Goal: Task Accomplishment & Management: Manage account settings

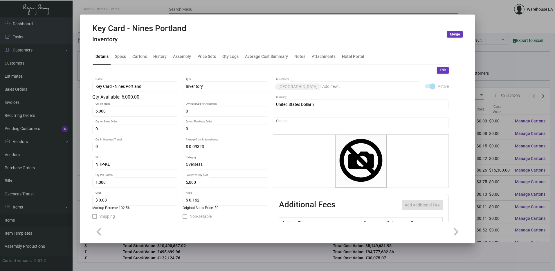
click at [286, 6] on div at bounding box center [277, 135] width 555 height 271
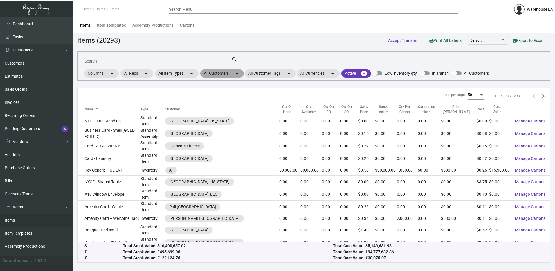
click at [213, 73] on mat-chip "All Customers arrow_drop_down" at bounding box center [222, 73] width 44 height 8
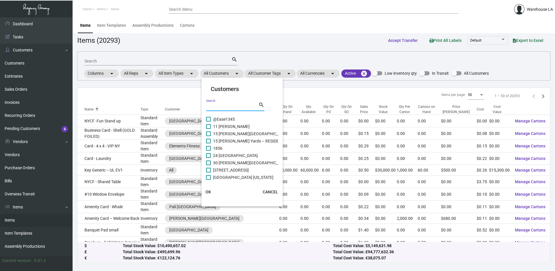
click at [219, 105] on input "Search" at bounding box center [232, 106] width 52 height 5
type input "line"
click at [221, 145] on span "LINE [GEOGRAPHIC_DATA]" at bounding box center [237, 148] width 49 height 7
click at [208, 150] on input "LINE [GEOGRAPHIC_DATA]" at bounding box center [208, 150] width 0 height 0
checkbox input "true"
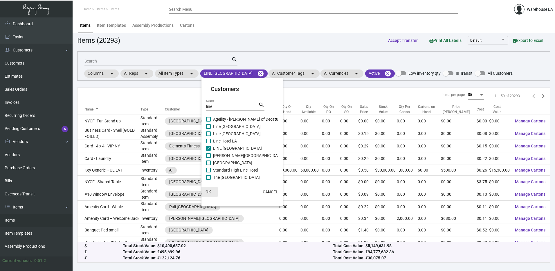
click at [207, 193] on span "OK" at bounding box center [209, 191] width 6 height 5
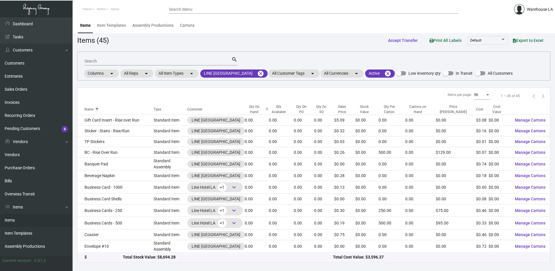
click at [256, 109] on div "Qty On Hand" at bounding box center [254, 109] width 19 height 10
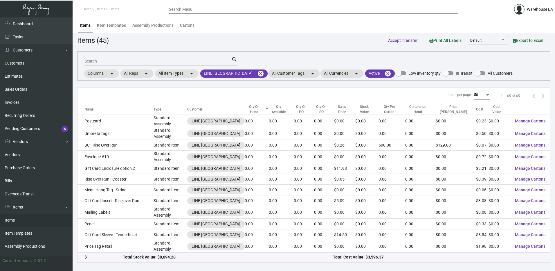
click at [256, 109] on div "Qty On Hand" at bounding box center [254, 109] width 19 height 10
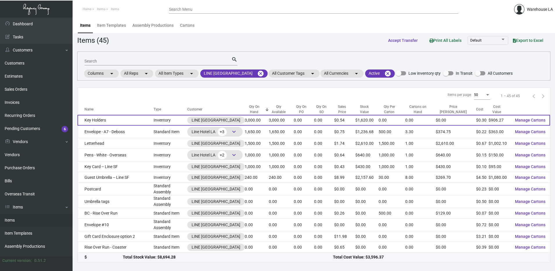
click at [120, 118] on td "Key Holders" at bounding box center [116, 120] width 76 height 11
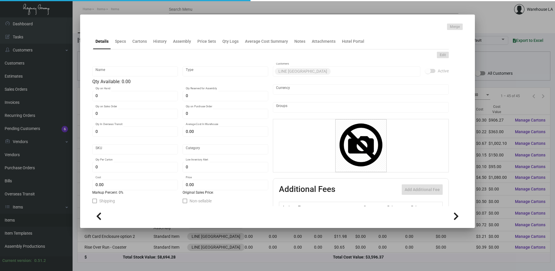
type input "Key Holders"
type input "Inventory"
type input "3,000"
type input "$ 0.3965"
type input "LineSF33-Key Holder-15"
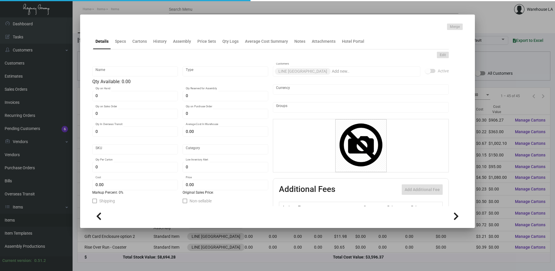
type input "Standard"
type input "$ 0.30209"
type input "$ 0.54"
checkbox input "true"
type input "United States Dollar $"
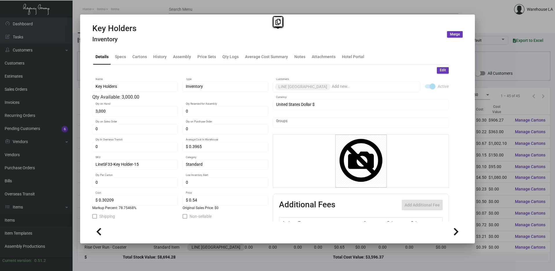
drag, startPoint x: 141, startPoint y: 44, endPoint x: 141, endPoint y: 48, distance: 3.2
click at [141, 48] on ng-component "Key Holders Inventory Merge Details Specs Cartons History Assembly Price Sets Q…" at bounding box center [277, 132] width 371 height 217
drag, startPoint x: 141, startPoint y: 48, endPoint x: 140, endPoint y: 51, distance: 3.6
click at [140, 51] on div "Cartons" at bounding box center [139, 57] width 19 height 14
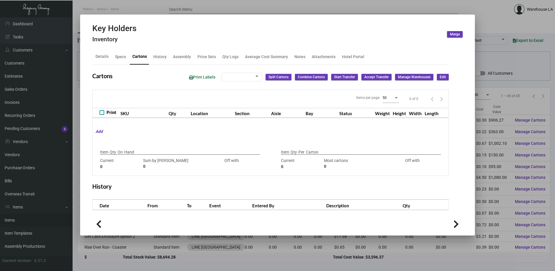
checkbox input "true"
type input "3,000"
type input "4000"
type input "-1000"
type input "2500"
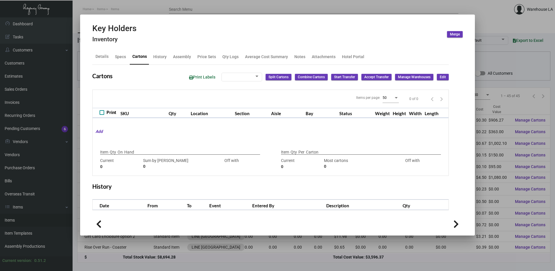
type input "-2500"
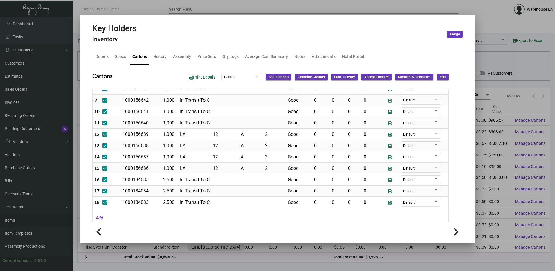
scroll to position [116, 0]
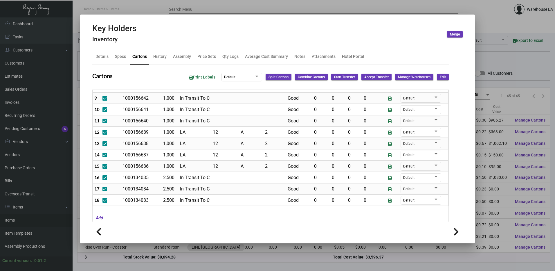
click at [524, 75] on div at bounding box center [277, 135] width 555 height 271
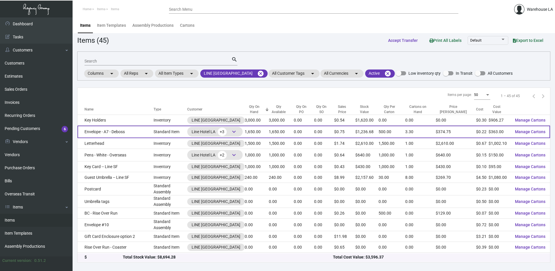
click at [161, 130] on td "Standard Item" at bounding box center [171, 131] width 34 height 12
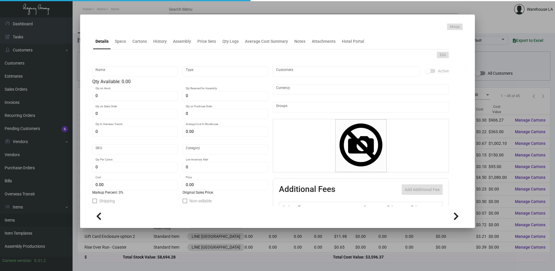
type input "Envelope - A7 - Deboss"
type input "Standard Item"
type input "1,650"
type input "$ 0.44"
type input "804-Envelope-72"
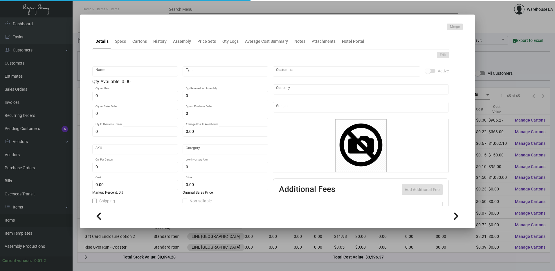
type input "Standard"
type input "500"
type input "$ 0.22"
type input "$ 0.7495"
checkbox input "true"
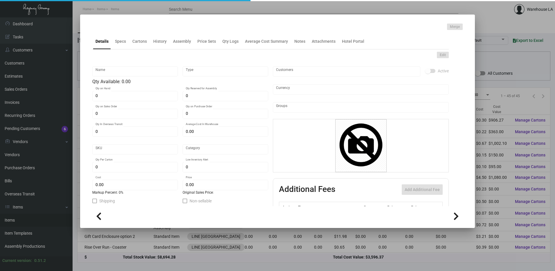
type input "United States Dollar $"
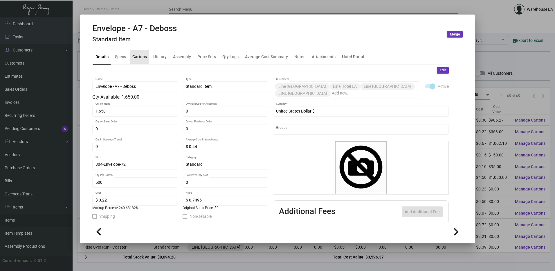
click at [143, 60] on div "Cartons" at bounding box center [139, 57] width 19 height 14
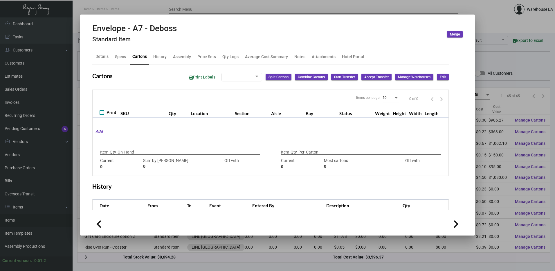
checkbox input "true"
type input "1,650"
type input "1650"
type input "0"
type input "500"
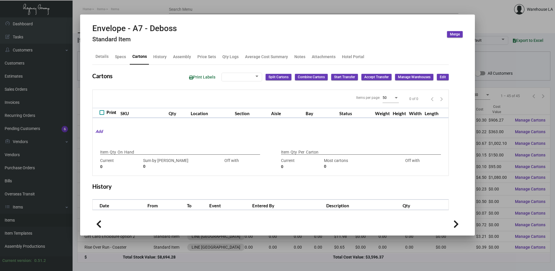
type input "1000"
type input "-500"
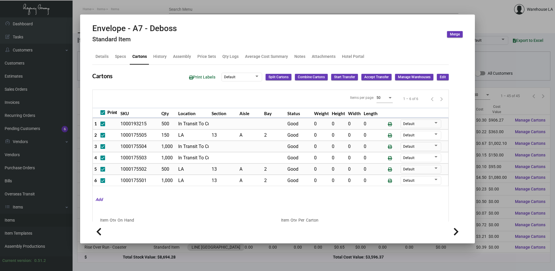
click at [528, 62] on div at bounding box center [277, 135] width 555 height 271
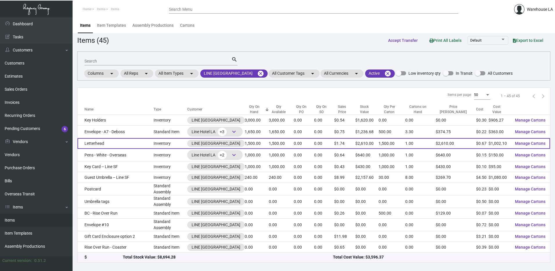
click at [102, 147] on td "Letterhead" at bounding box center [116, 143] width 76 height 11
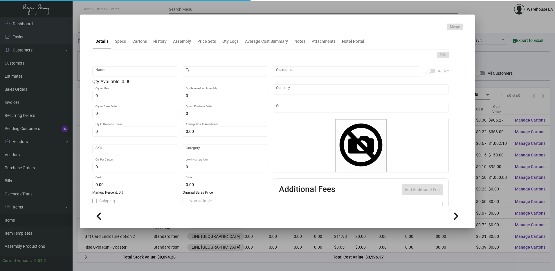
type input "Letterhead"
type input "Inventory"
type input "1,500"
type input "$ 2.00419"
type input "LineSF33-Letterhead-65"
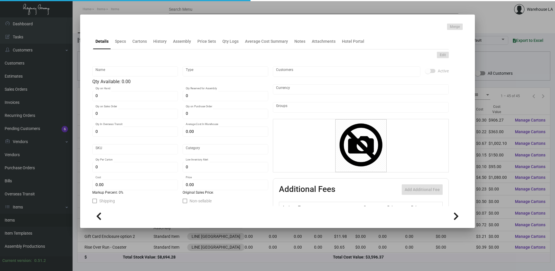
type input "Standard"
type input "1,500"
type input "$ 0.66806"
type input "$ 1.74"
checkbox input "true"
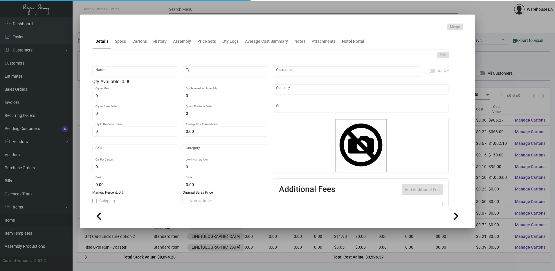
type input "United States Dollar $"
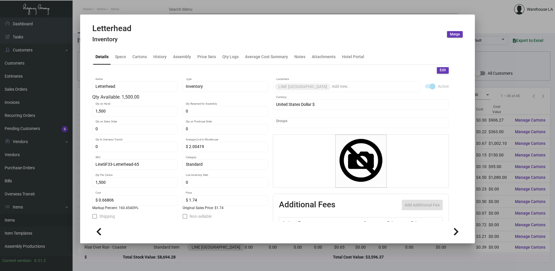
click at [134, 42] on div "Letterhead Inventory Merge" at bounding box center [277, 35] width 371 height 22
drag, startPoint x: 133, startPoint y: 49, endPoint x: 135, endPoint y: 52, distance: 3.2
click at [135, 52] on div "Details Specs Cartons History Assembly Price Sets Qty Logs Average Cost Summary…" at bounding box center [270, 57] width 357 height 16
drag, startPoint x: 135, startPoint y: 52, endPoint x: 143, endPoint y: 59, distance: 10.9
click at [143, 59] on div "Cartons" at bounding box center [139, 56] width 15 height 6
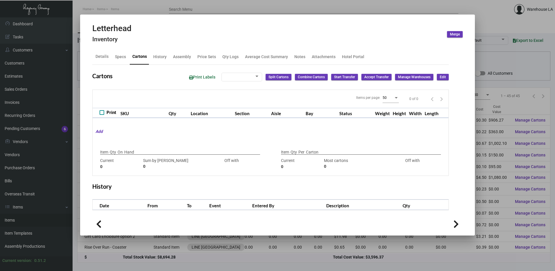
type input "1,500"
type input "500"
type input "+1000"
type input "1,500"
type input "1000"
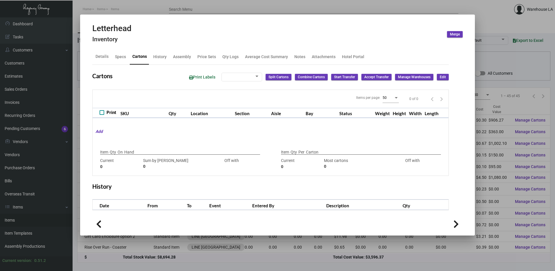
type input "+500"
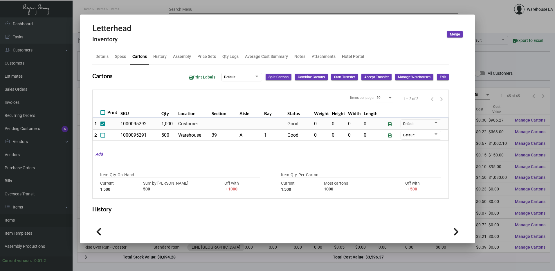
click at [550, 108] on div at bounding box center [277, 135] width 555 height 271
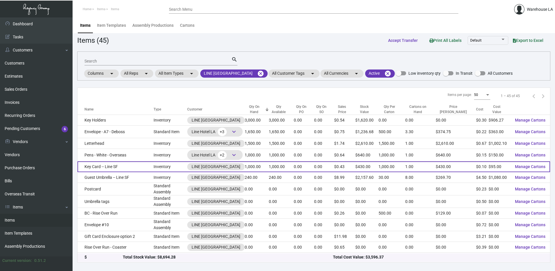
click at [96, 166] on td "Key Card -- Line SF" at bounding box center [116, 166] width 76 height 11
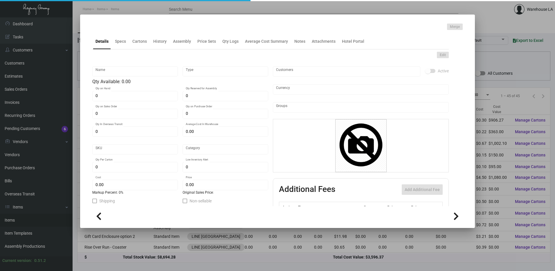
type input "Key Card -- Line SF"
type input "Inventory"
type input "1,000"
type input "$ 0.097"
type input "Overseas"
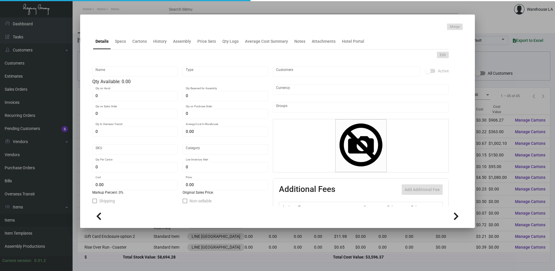
type input "1,000"
type input "$ 0.095"
type input "$ 0.43"
checkbox input "true"
type input "United States Dollar $"
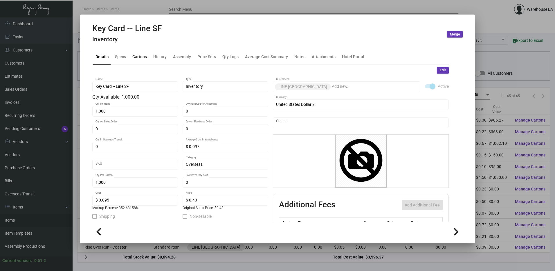
click at [143, 51] on div "Cartons" at bounding box center [139, 57] width 19 height 14
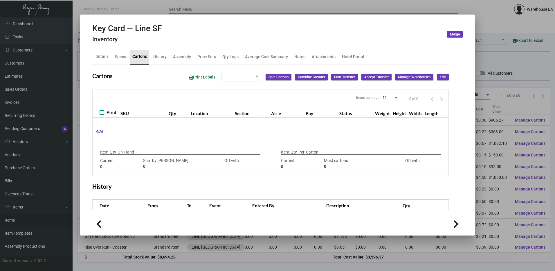
checkbox input "true"
type input "1,000"
type input "1000"
type input "0"
type input "1,000"
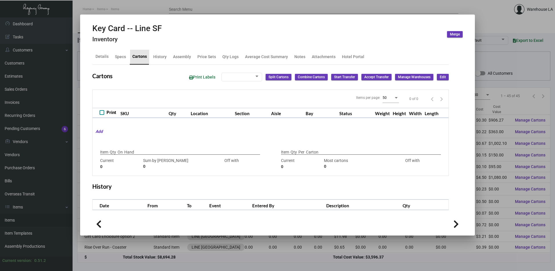
type input "1000"
type input "0"
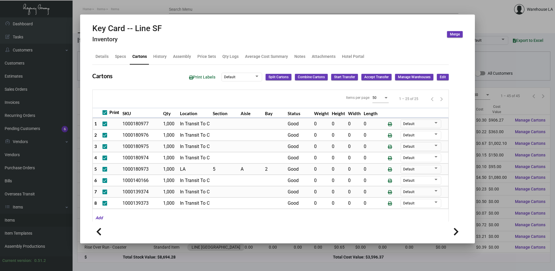
click at [515, 116] on div at bounding box center [277, 135] width 555 height 271
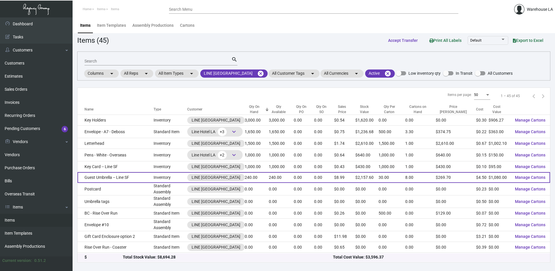
click at [108, 175] on td "Guest Umbrella -- Line SF" at bounding box center [116, 177] width 76 height 11
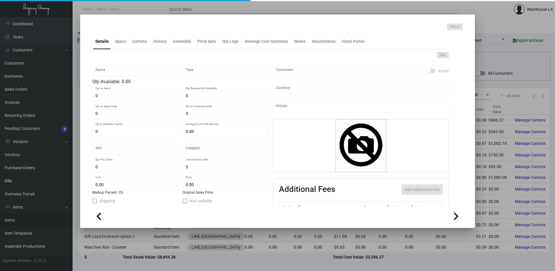
type input "Guest Umbrella -- Line SF"
type input "Inventory"
type input "240"
type input "$ 4.50"
type input "Standard"
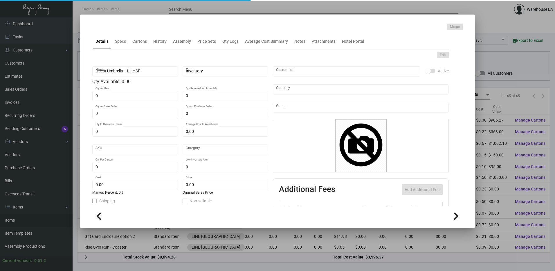
type input "30"
type input "$ 4.50"
type input "$ 8.99"
type textarea "Umbrella: Size 48” arc umbrella, Fiberglass Stick umbrella with auto open, 14mm…"
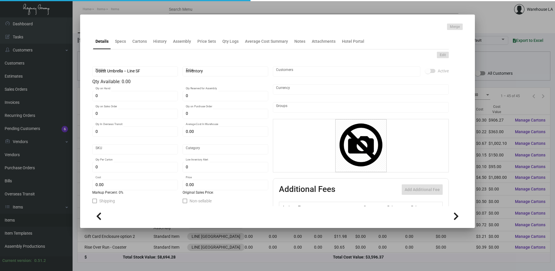
checkbox input "true"
type input "United States Dollar $"
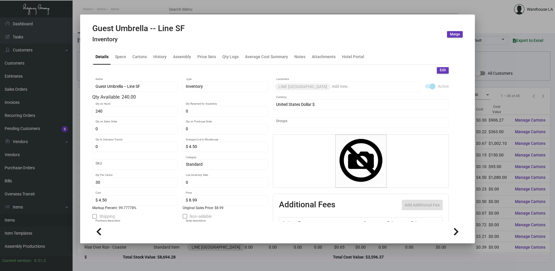
click at [135, 48] on mat-tab-group "Details Specs Cartons History Assembly Price Sets Qty Logs Average Cost Summary…" at bounding box center [270, 133] width 371 height 176
click at [134, 64] on div "Details Specs Cartons History Assembly Price Sets Qty Logs Average Cost Summary…" at bounding box center [270, 57] width 357 height 16
click at [136, 59] on div "Cartons" at bounding box center [139, 56] width 15 height 6
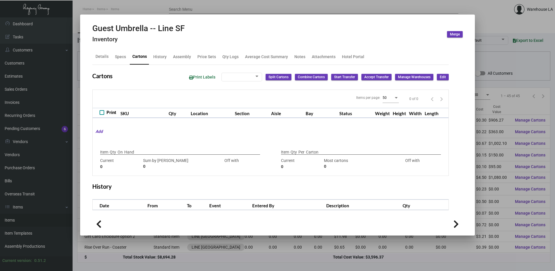
type input "240"
type input "0"
type input "30"
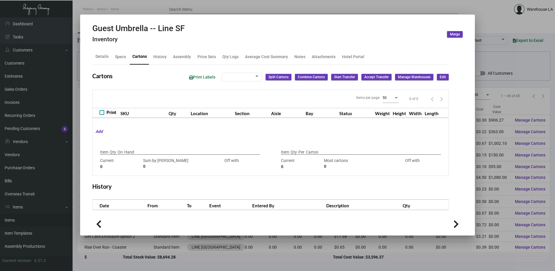
type input "0"
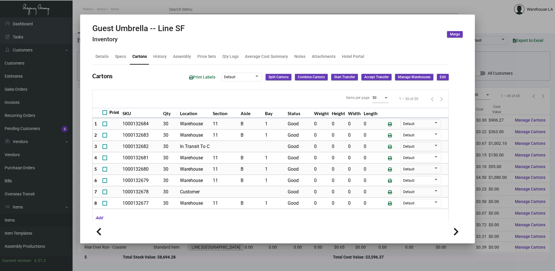
click at [547, 101] on div at bounding box center [277, 135] width 555 height 271
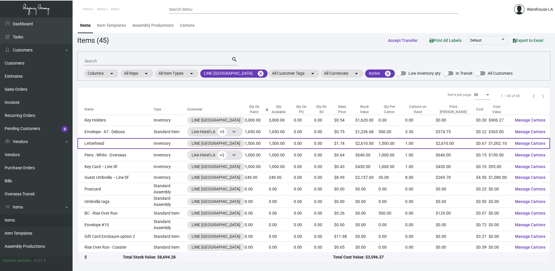
click at [117, 138] on td "Letterhead" at bounding box center [116, 143] width 76 height 11
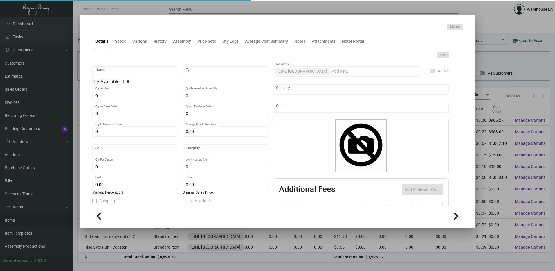
type input "Letterhead"
type input "Inventory"
type input "1,500"
type input "$ 2.00419"
type input "LineSF33-Letterhead-65"
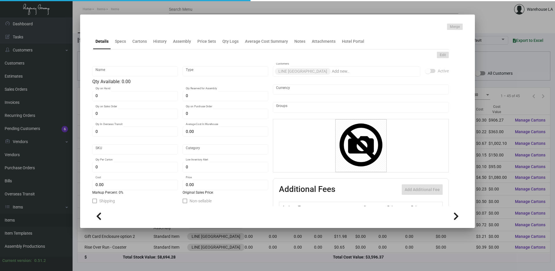
type input "Standard"
type input "1,500"
type input "$ 0.66806"
type input "$ 1.74"
checkbox input "true"
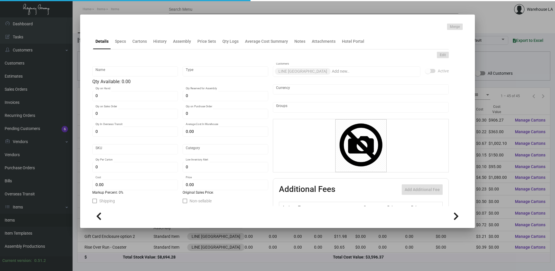
type input "United States Dollar $"
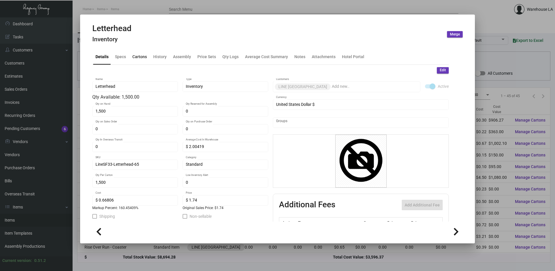
click at [137, 61] on div "Cartons" at bounding box center [139, 57] width 19 height 14
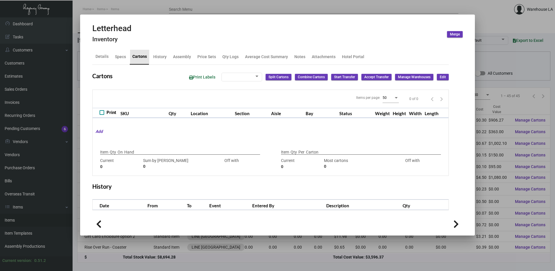
type input "1,500"
type input "500"
type input "+1000"
type input "1,500"
type input "1000"
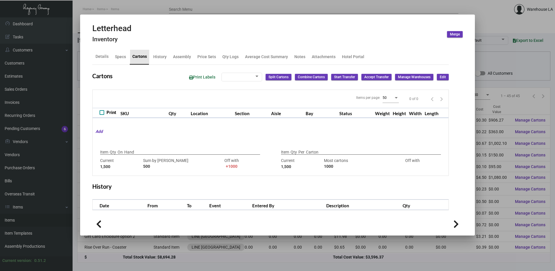
type input "+500"
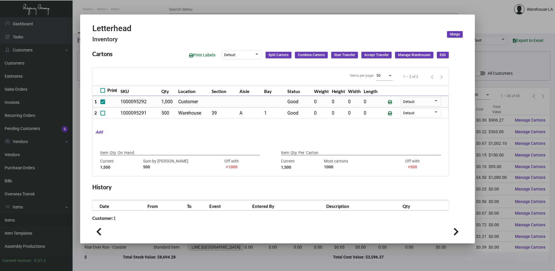
scroll to position [12, 0]
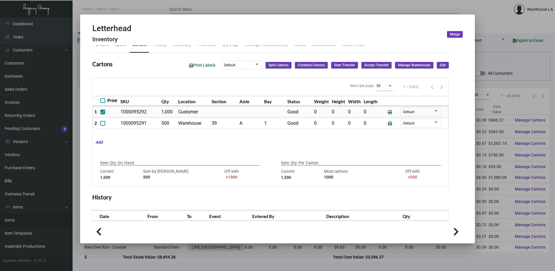
click at [547, 98] on div at bounding box center [277, 135] width 555 height 271
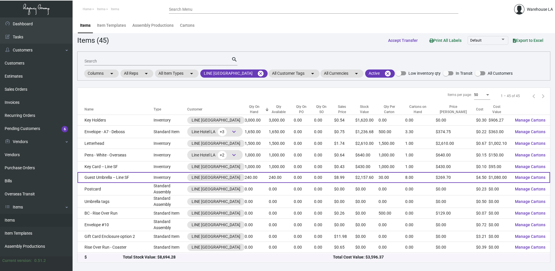
click at [125, 180] on td "Guest Umbrella -- Line SF" at bounding box center [116, 177] width 76 height 11
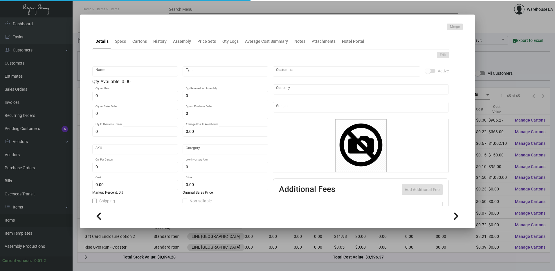
type input "Guest Umbrella -- Line SF"
type input "Inventory"
type input "240"
type input "$ 4.50"
type input "Standard"
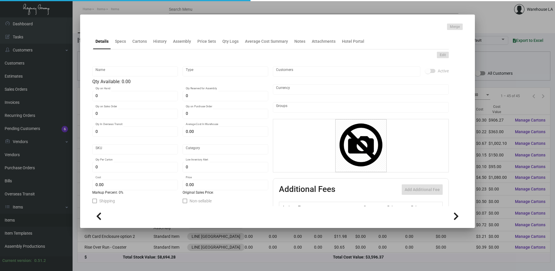
type input "30"
type input "$ 4.50"
type input "$ 8.99"
type textarea "Umbrella: Size 48” arc umbrella, Fiberglass Stick umbrella with auto open, 14mm…"
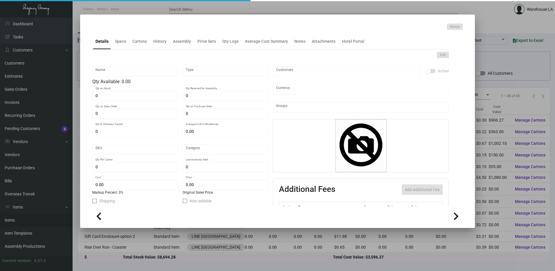
checkbox input "true"
type input "United States Dollar $"
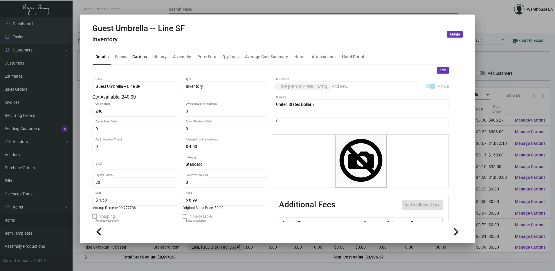
click at [141, 58] on div "Cartons" at bounding box center [139, 56] width 15 height 6
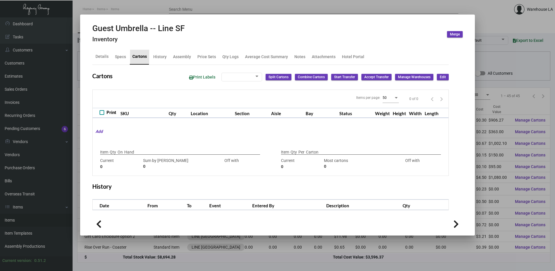
type input "240"
type input "0"
type input "30"
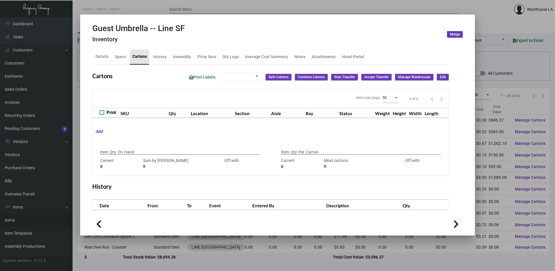
type input "0"
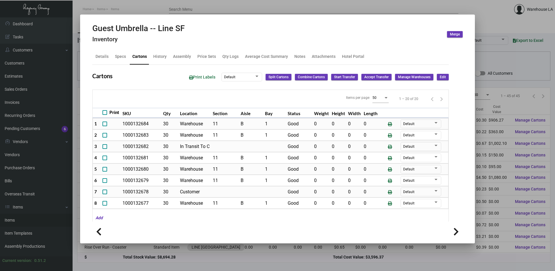
scroll to position [58, 0]
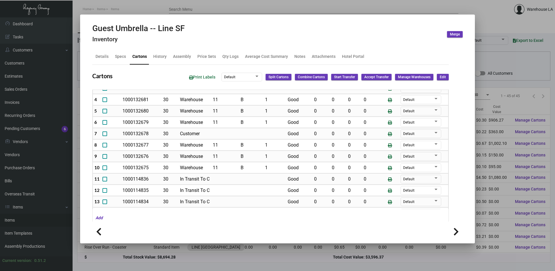
click at [526, 80] on div at bounding box center [277, 135] width 555 height 271
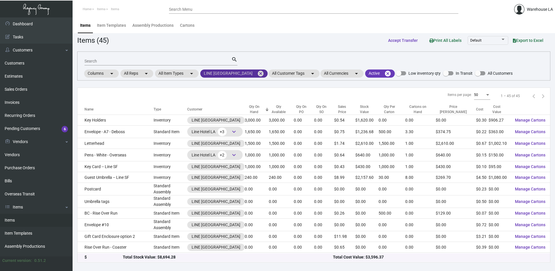
click at [211, 72] on mat-chip "LINE [GEOGRAPHIC_DATA] cancel" at bounding box center [233, 73] width 67 height 8
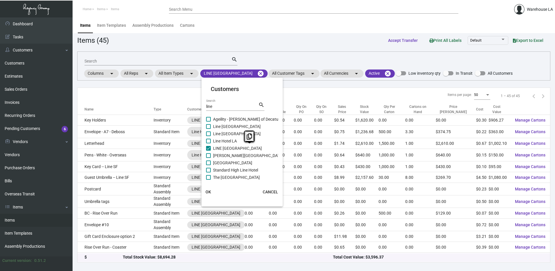
drag, startPoint x: 263, startPoint y: 147, endPoint x: 240, endPoint y: 148, distance: 23.0
click at [240, 148] on mat-checkbox "LINE [GEOGRAPHIC_DATA]" at bounding box center [244, 148] width 77 height 7
copy span "[PERSON_NAME]"
click at [236, 18] on div at bounding box center [277, 135] width 555 height 271
